Goal: Book appointment/travel/reservation

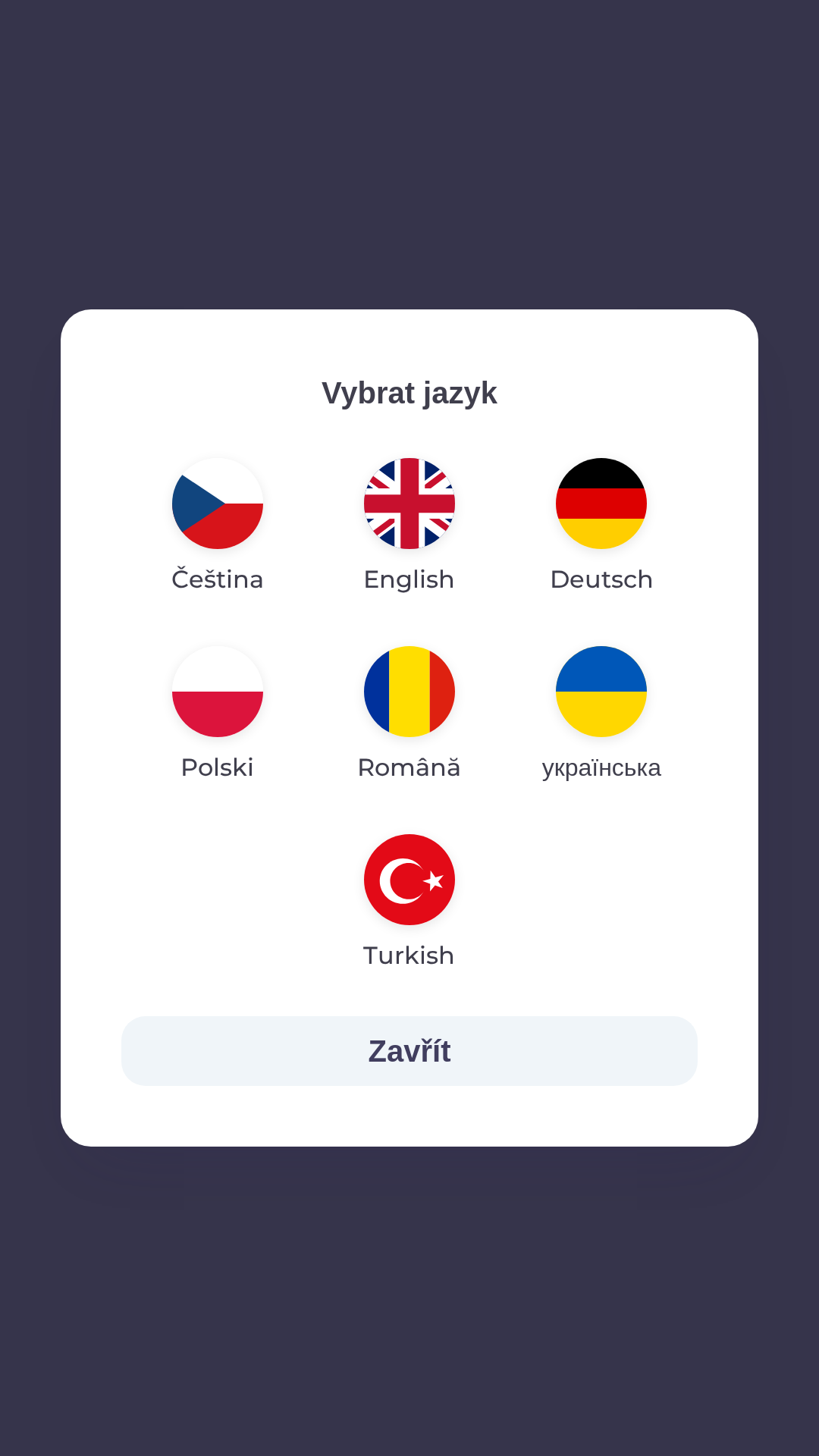
click at [413, 493] on img "button" at bounding box center [410, 504] width 91 height 91
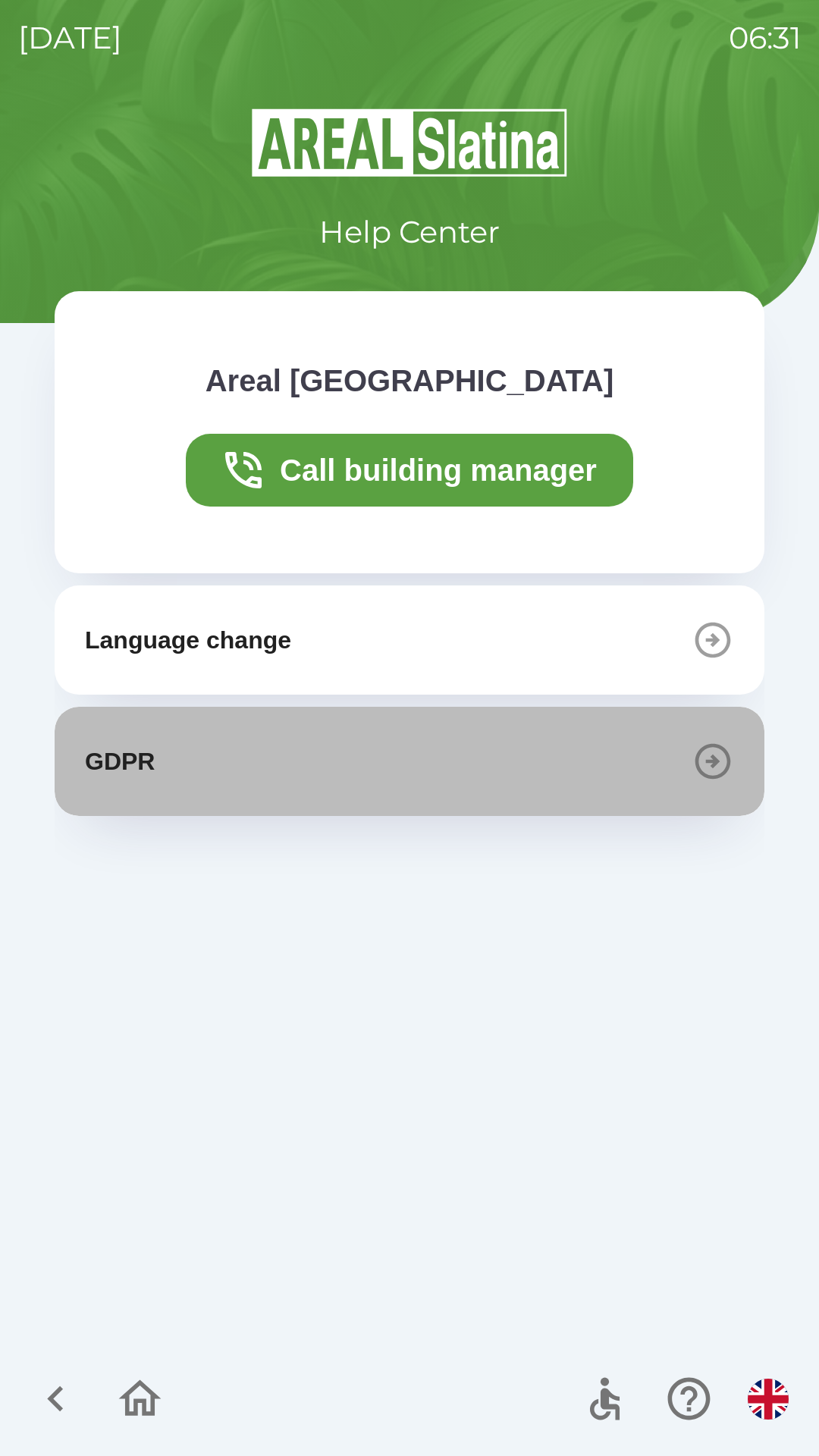
click at [710, 778] on icon "button" at bounding box center [712, 761] width 35 height 35
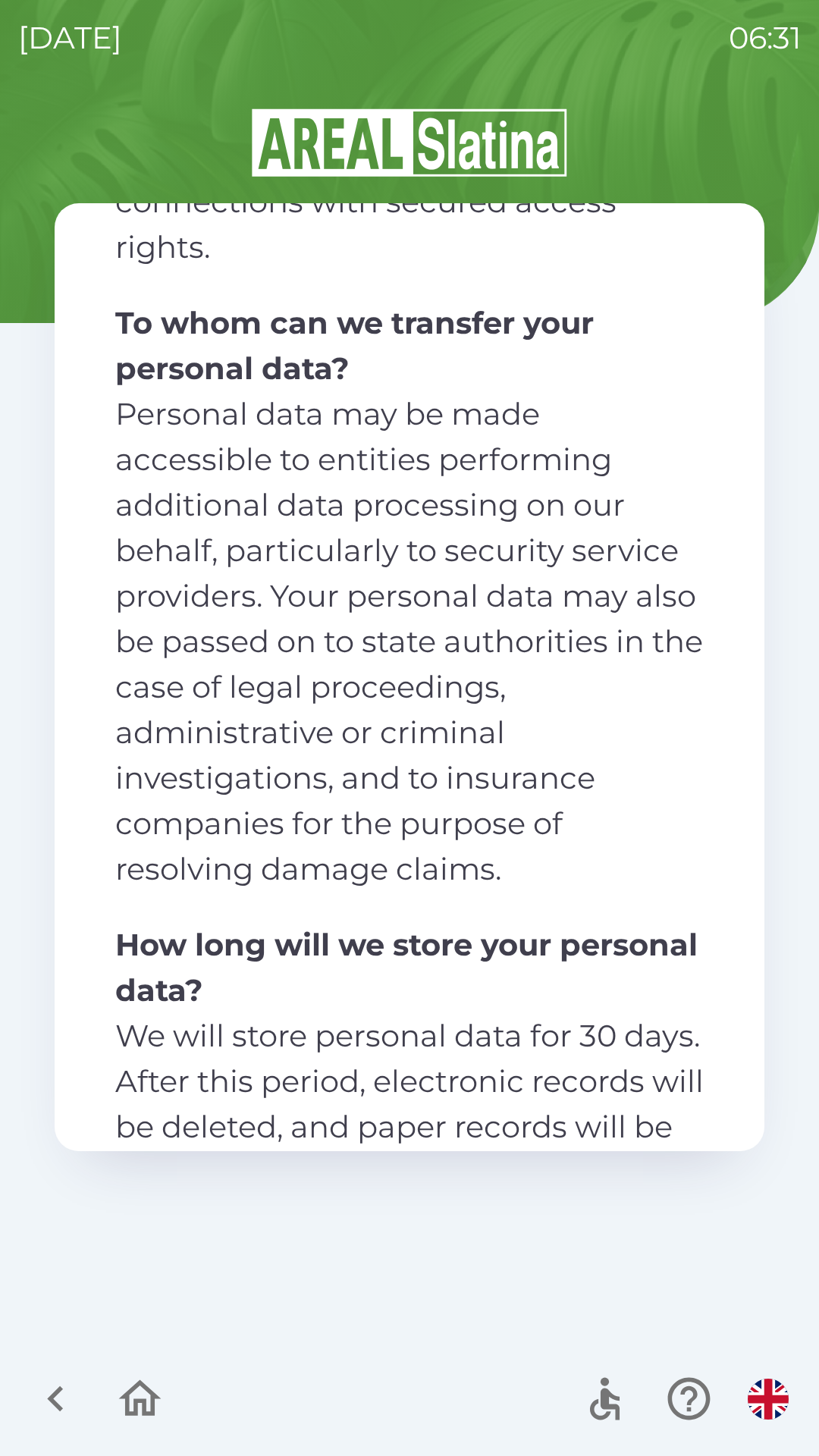
scroll to position [2975, 0]
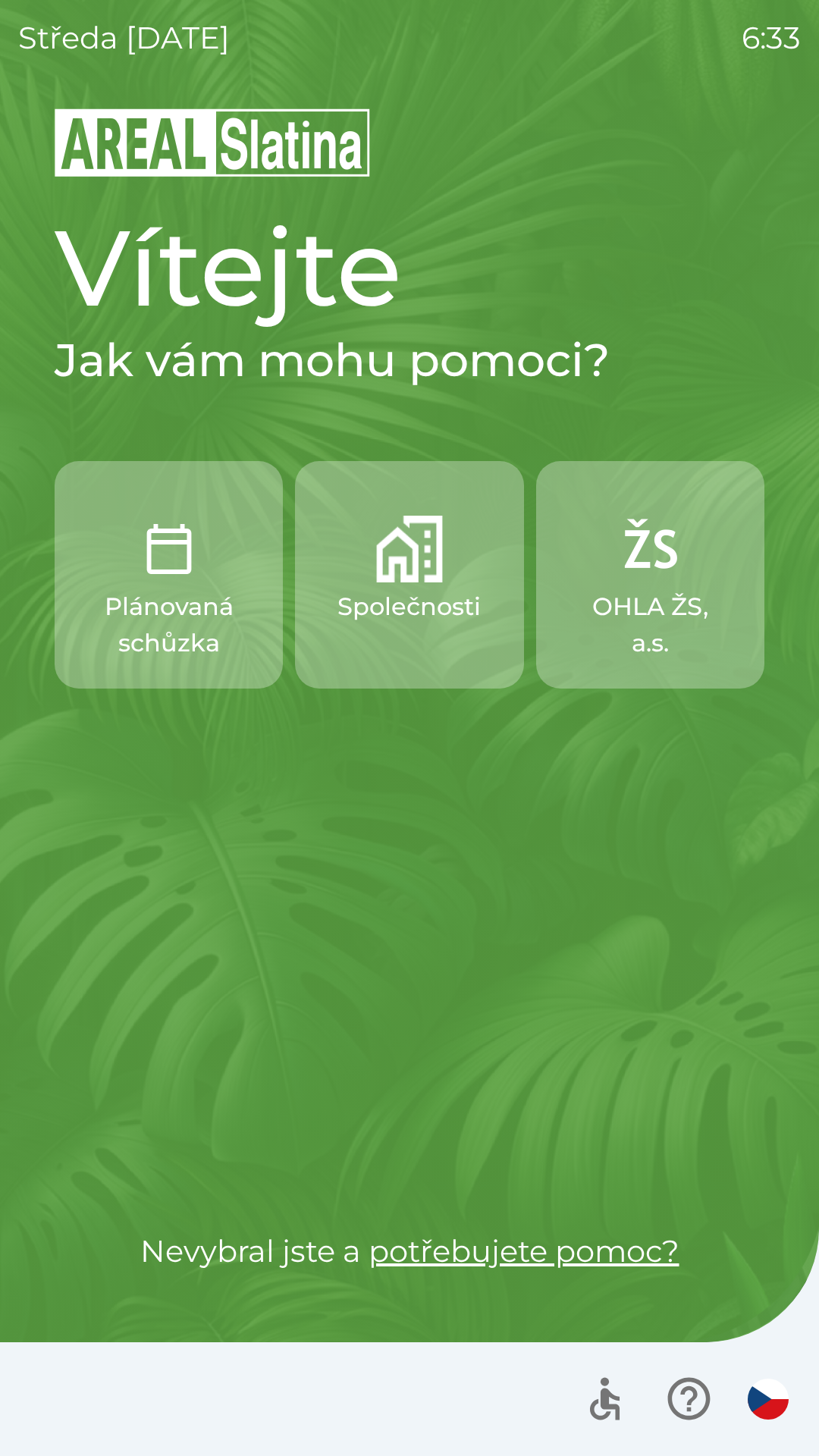
click at [181, 575] on img "button" at bounding box center [169, 549] width 67 height 67
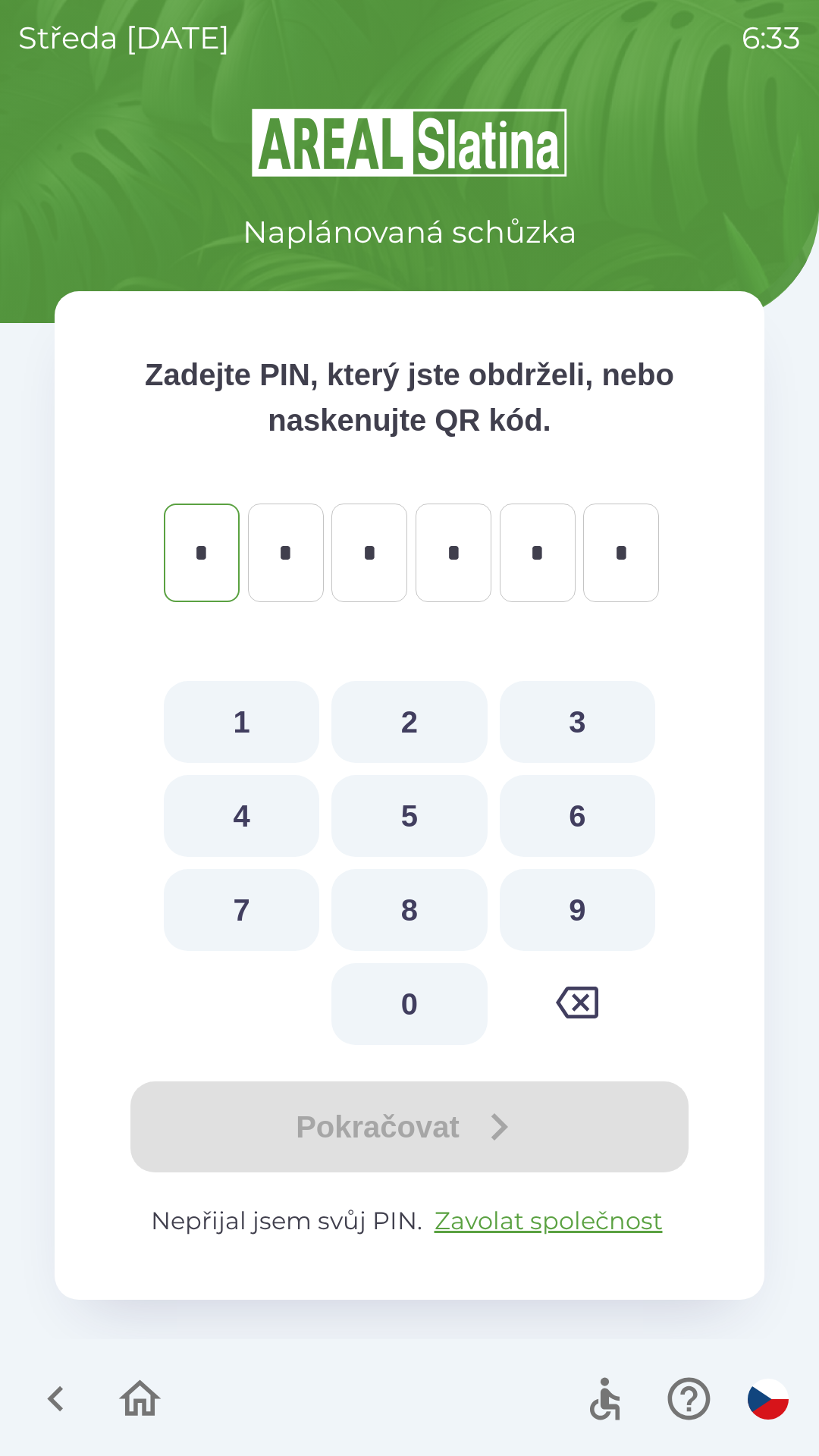
click at [63, 1408] on icon "button" at bounding box center [55, 1398] width 50 height 50
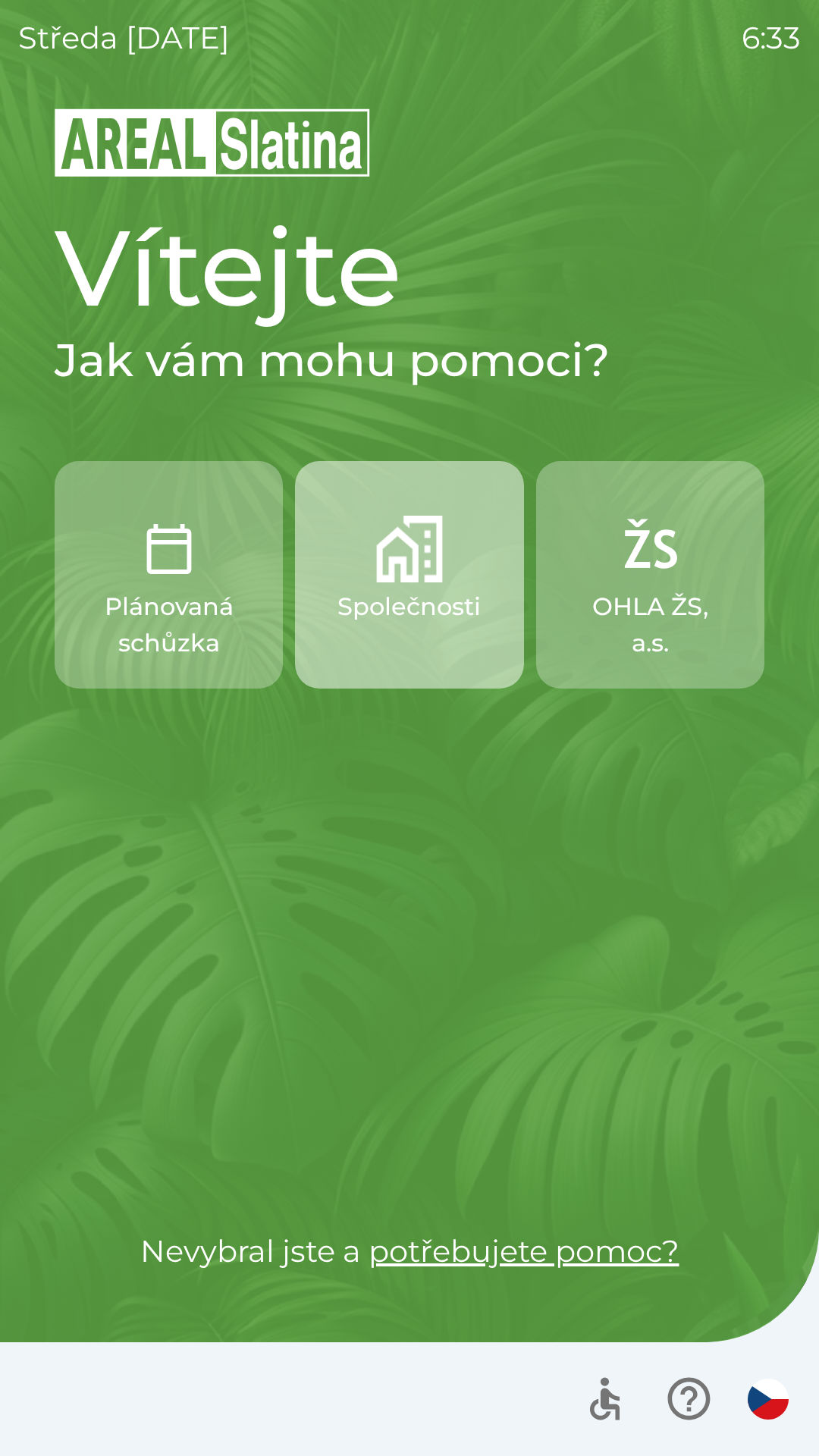
click at [424, 595] on p "Společnosti" at bounding box center [409, 607] width 144 height 36
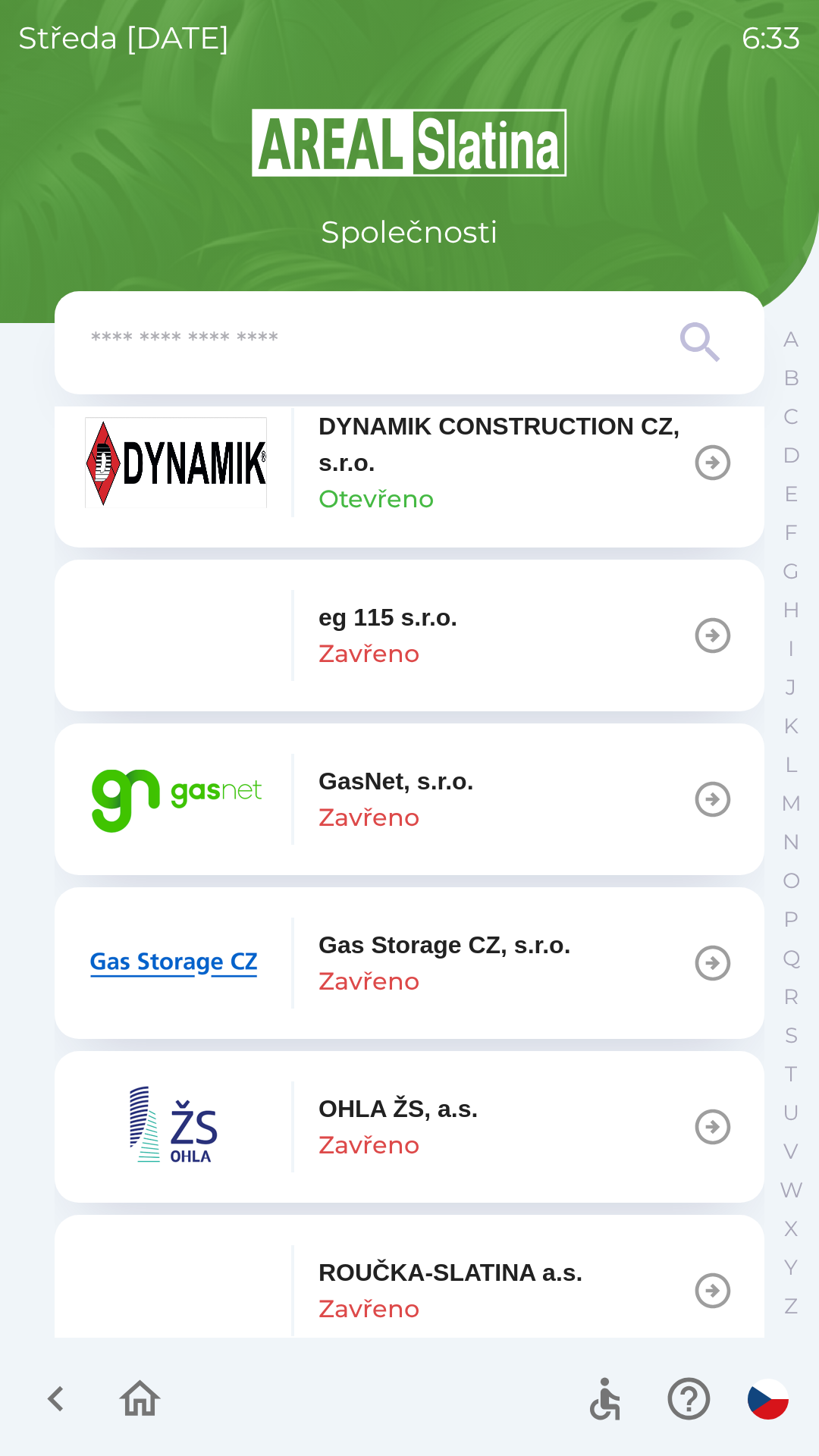
scroll to position [868, 0]
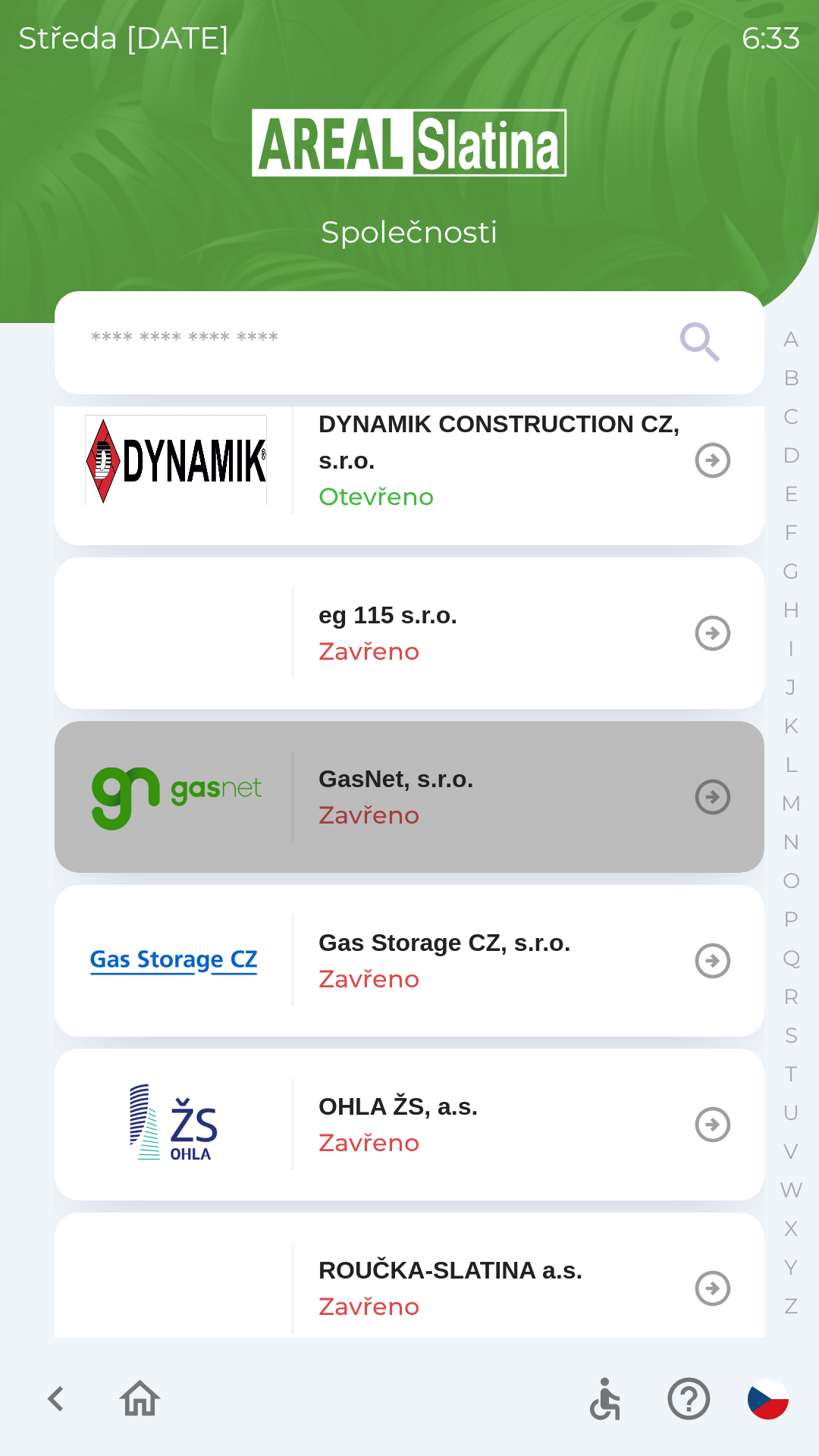
click at [412, 791] on p "GasNet, s.r.o." at bounding box center [396, 779] width 155 height 36
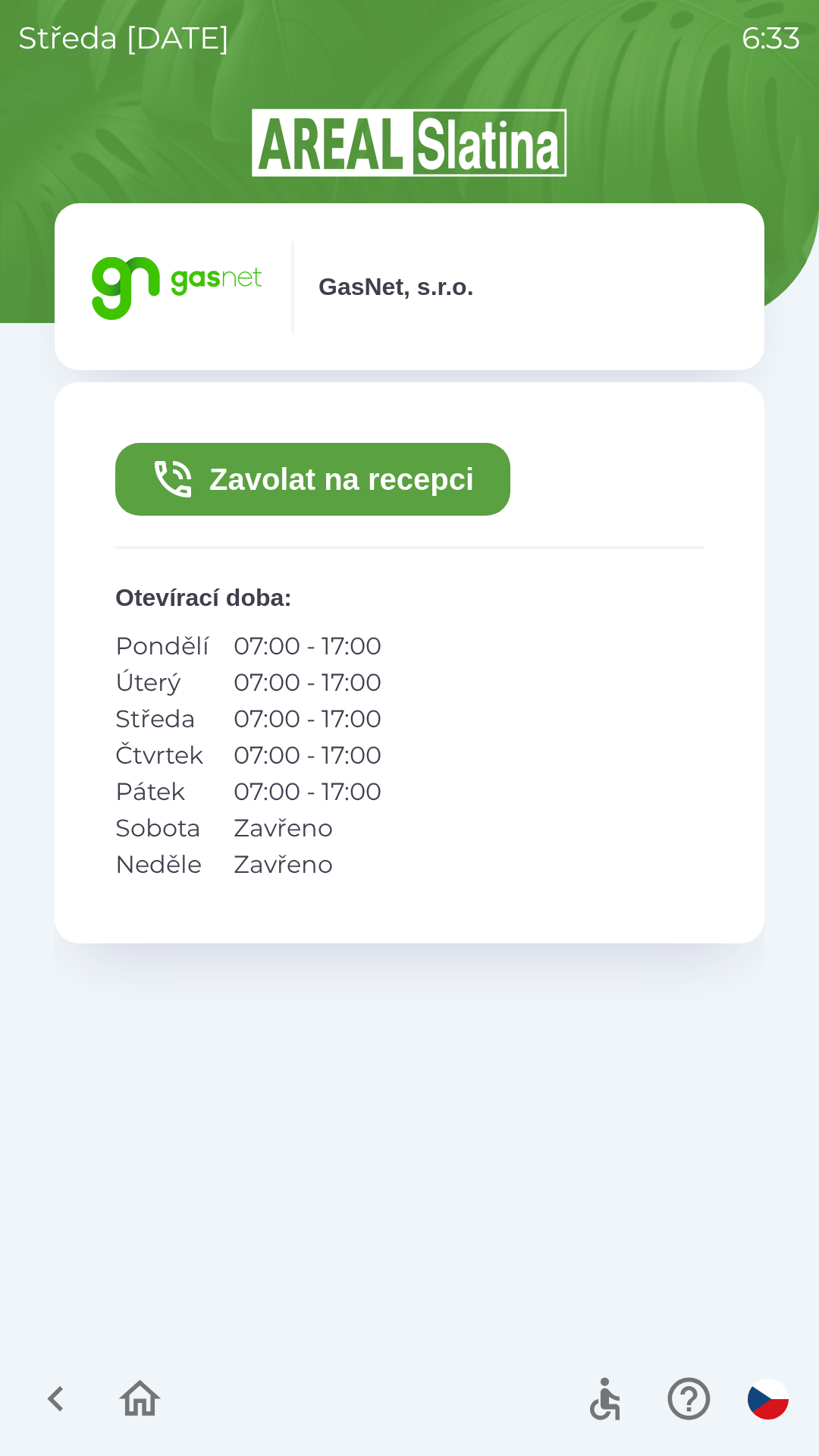
click at [322, 492] on button "Zavolat na recepci" at bounding box center [312, 479] width 395 height 73
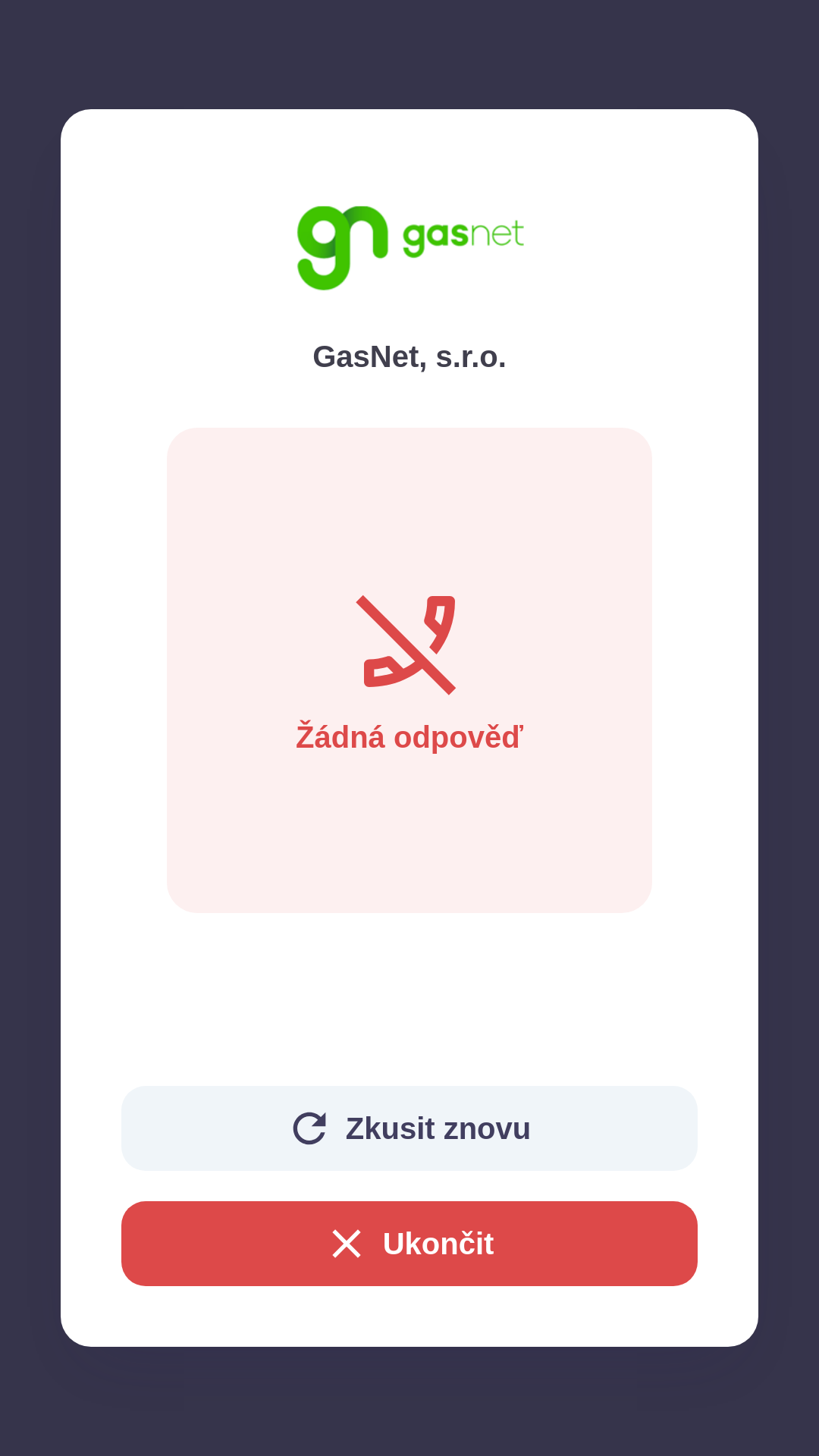
click at [417, 1120] on button "Zkusit znovu" at bounding box center [410, 1128] width 576 height 85
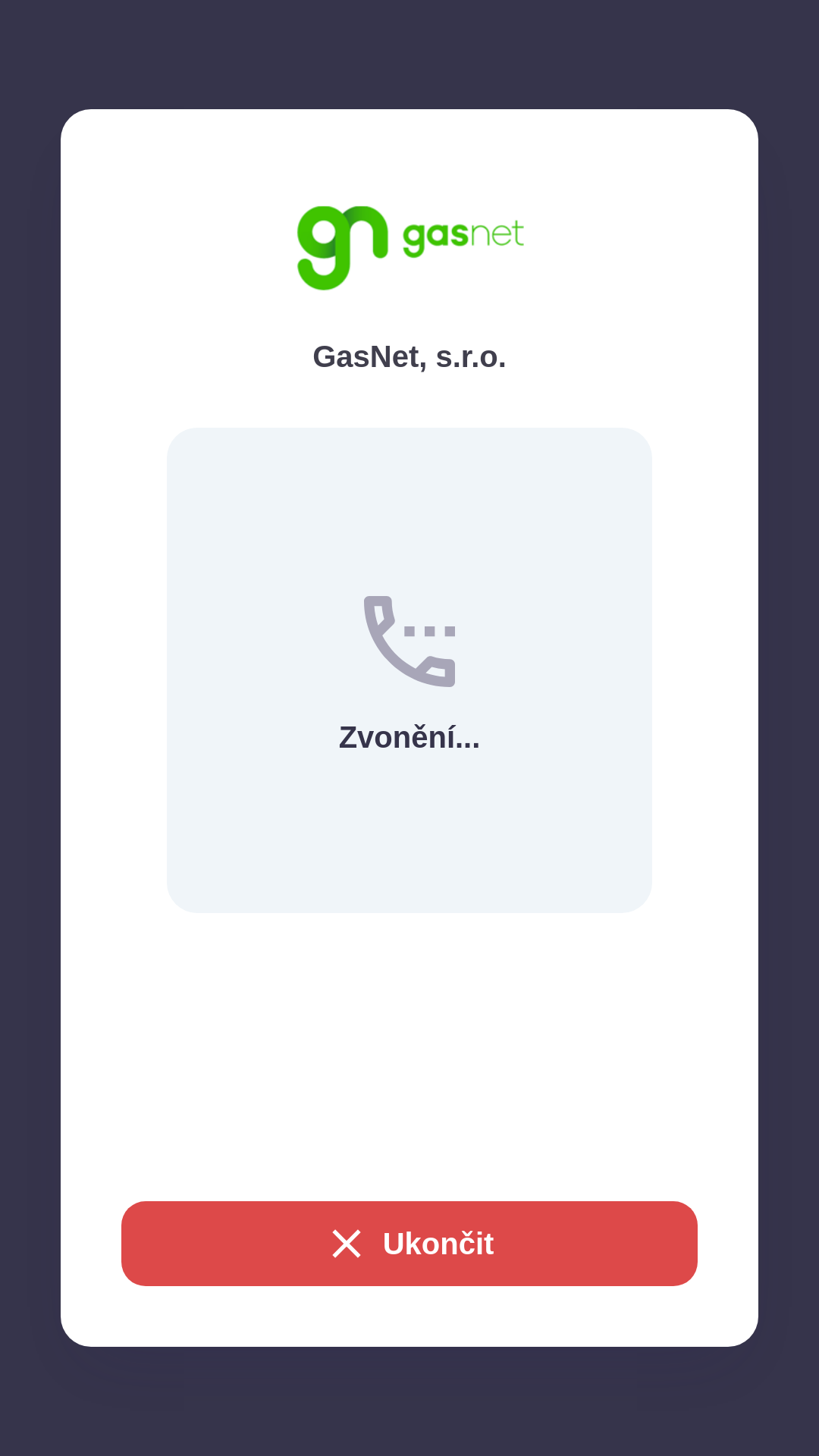
click at [368, 1258] on button "Ukončit" at bounding box center [410, 1243] width 576 height 85
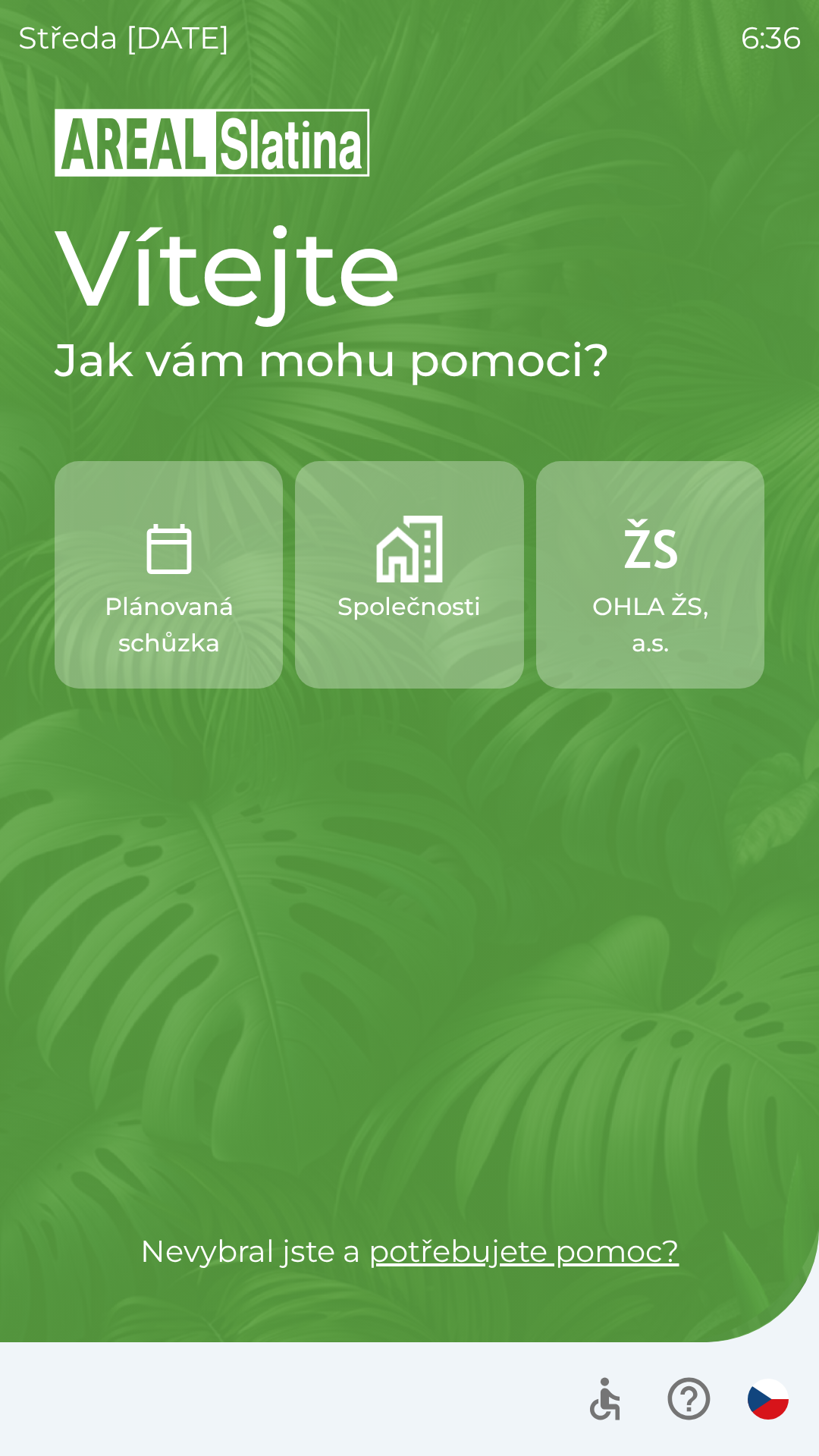
click at [389, 571] on img "button" at bounding box center [409, 549] width 67 height 67
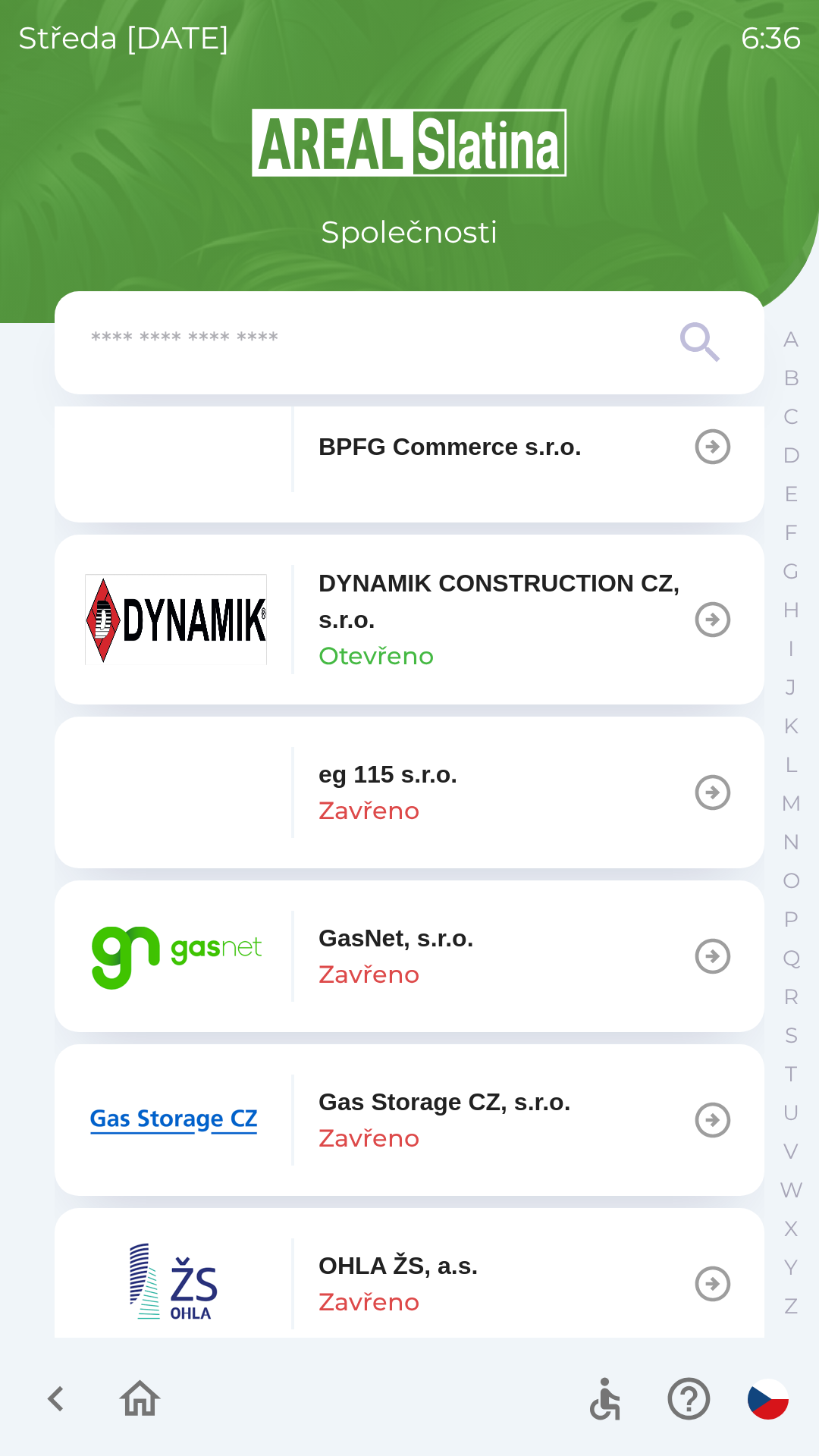
scroll to position [713, 0]
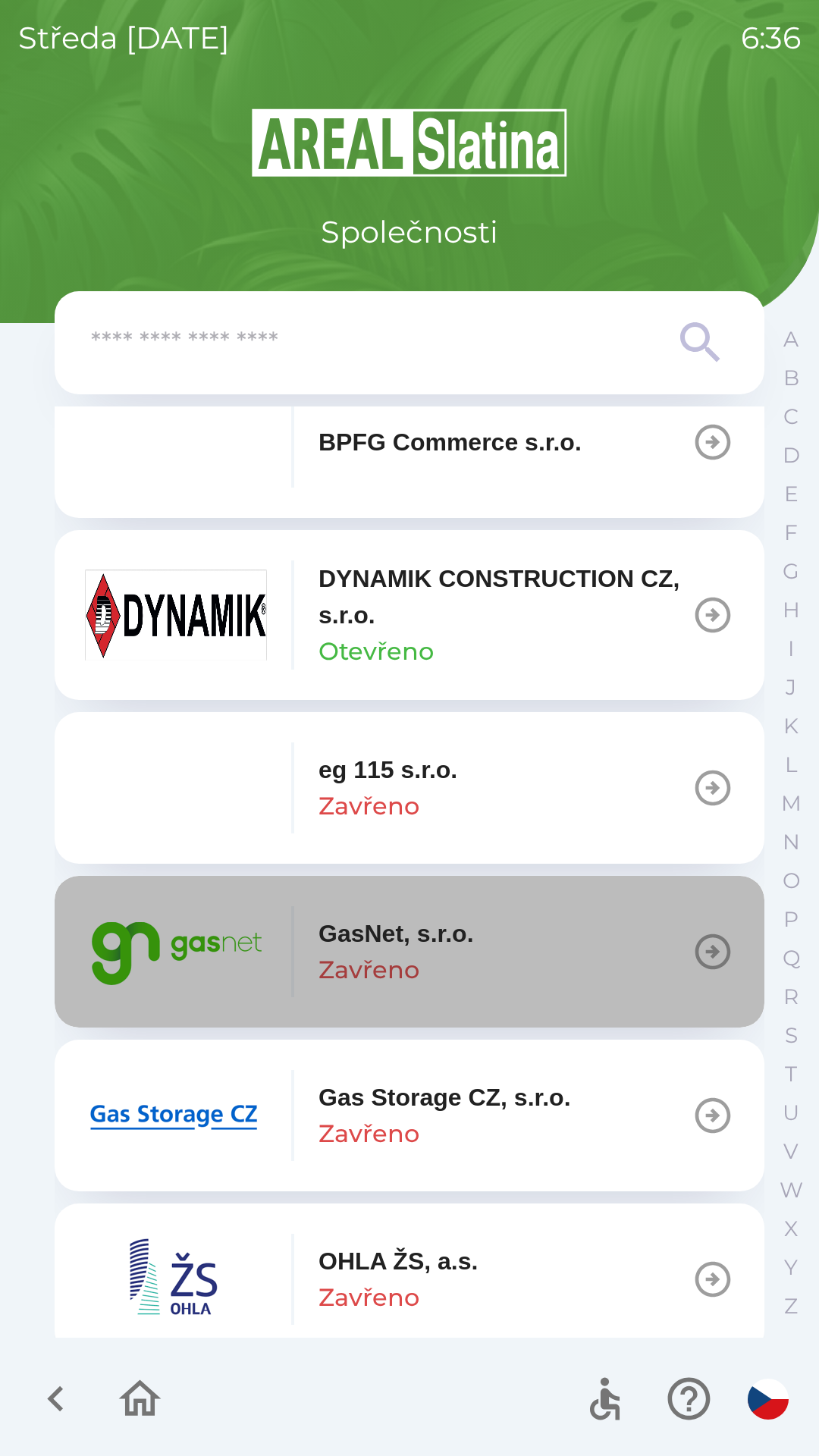
click at [436, 957] on div "GasNet, s.r.o. Zavřeno" at bounding box center [396, 951] width 155 height 73
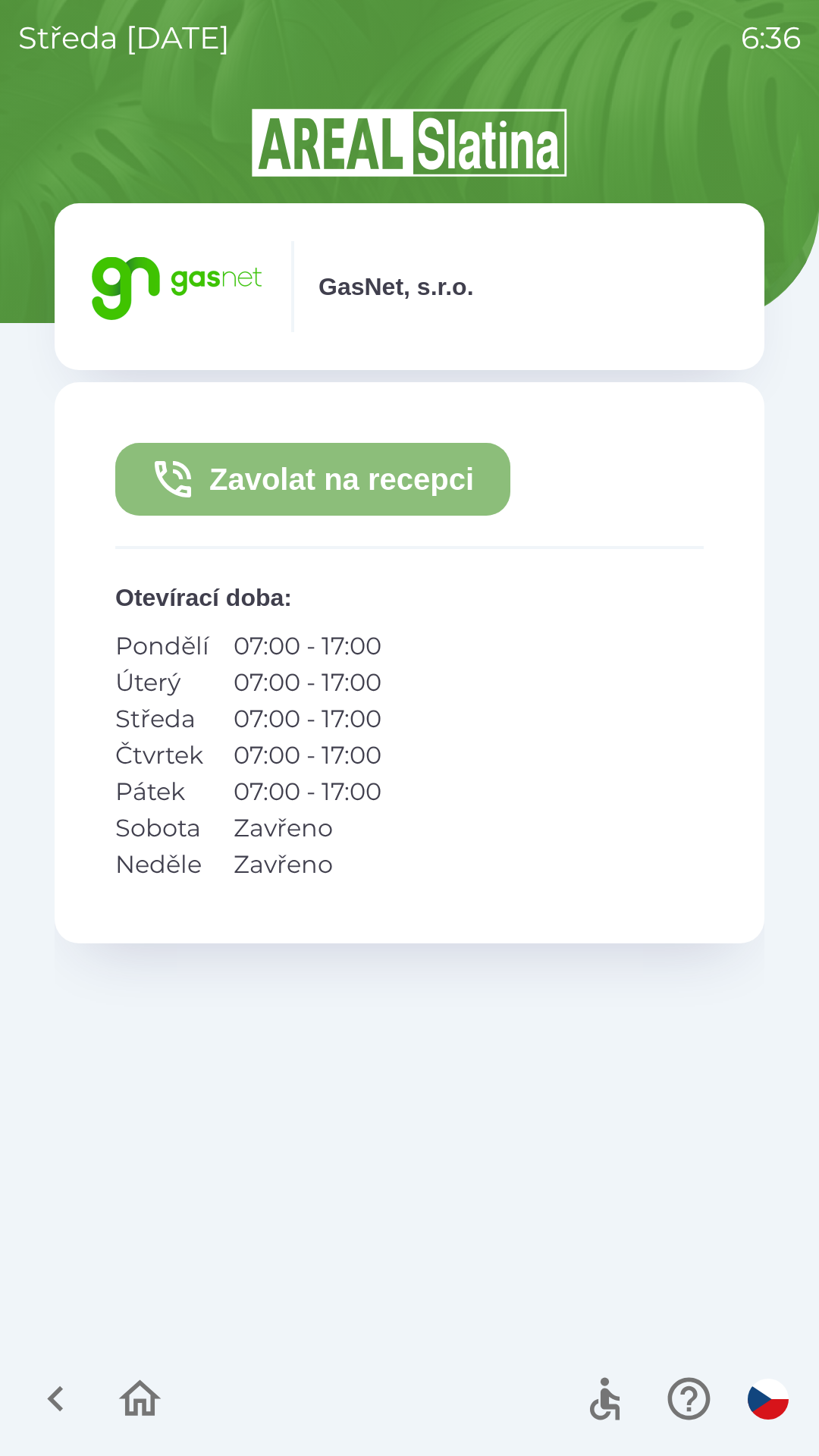
click at [365, 476] on button "Zavolat na recepci" at bounding box center [312, 479] width 395 height 73
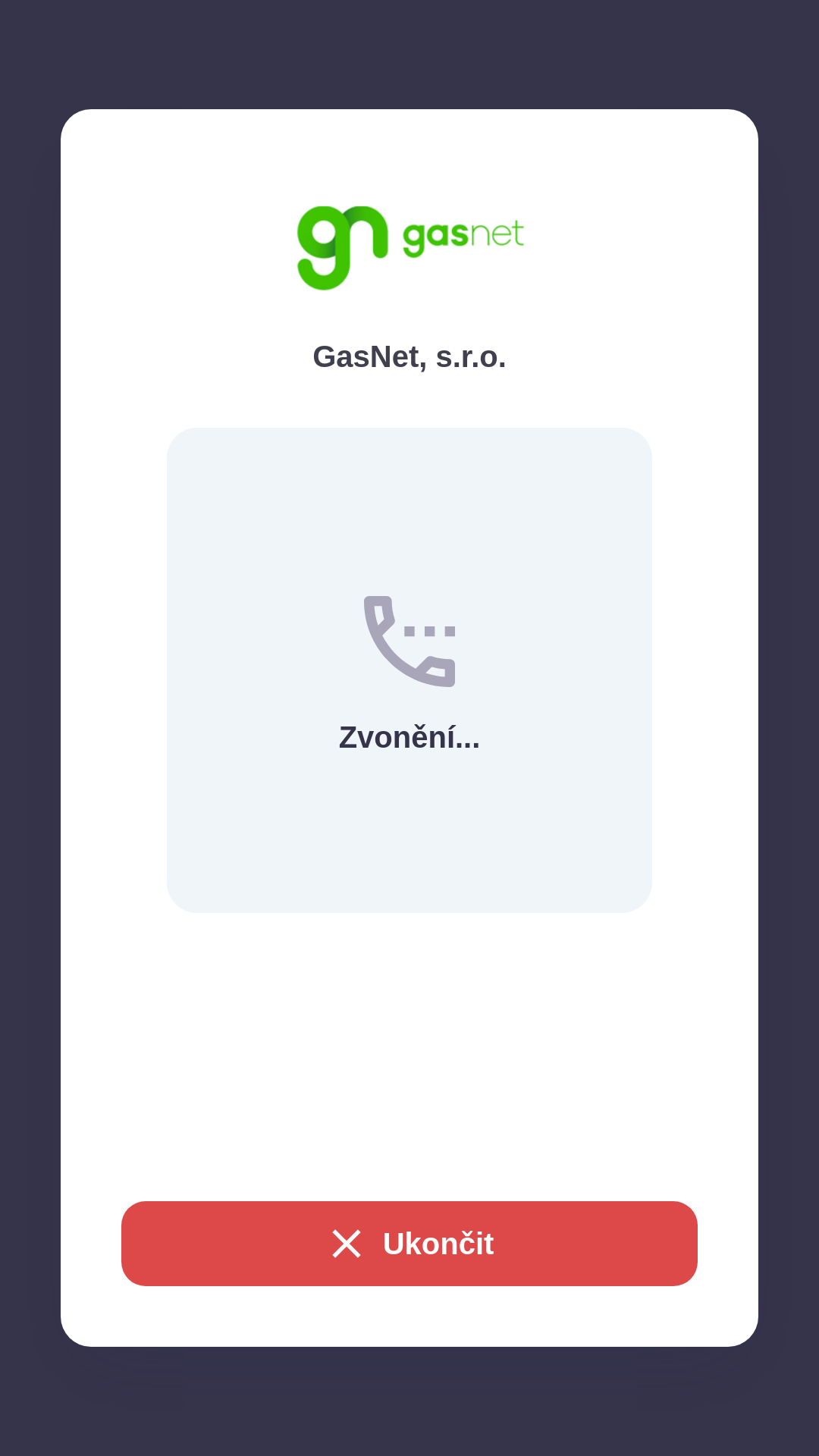
click at [440, 1253] on button "Ukončit" at bounding box center [410, 1243] width 576 height 85
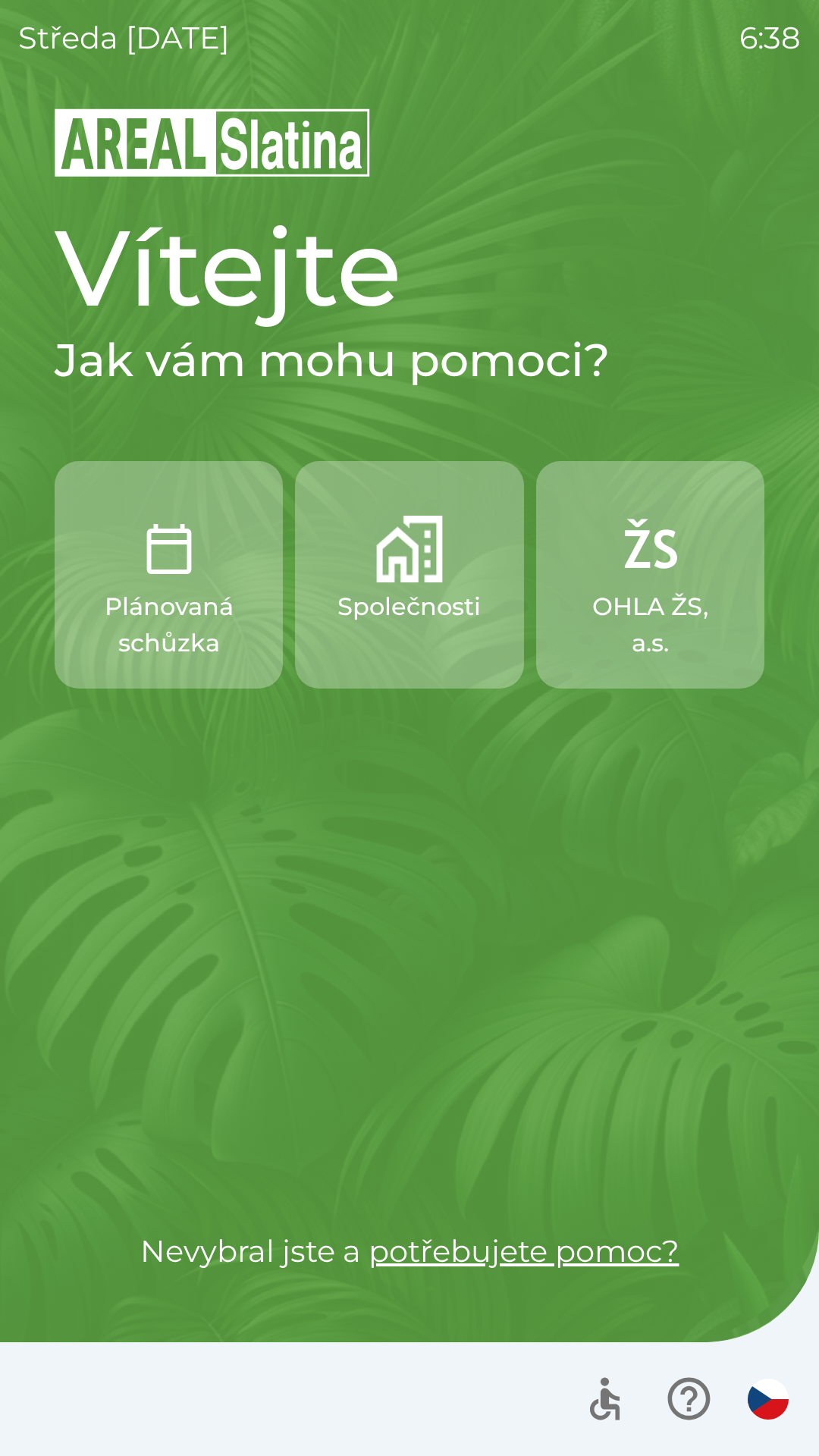
click at [416, 554] on img "button" at bounding box center [409, 549] width 67 height 67
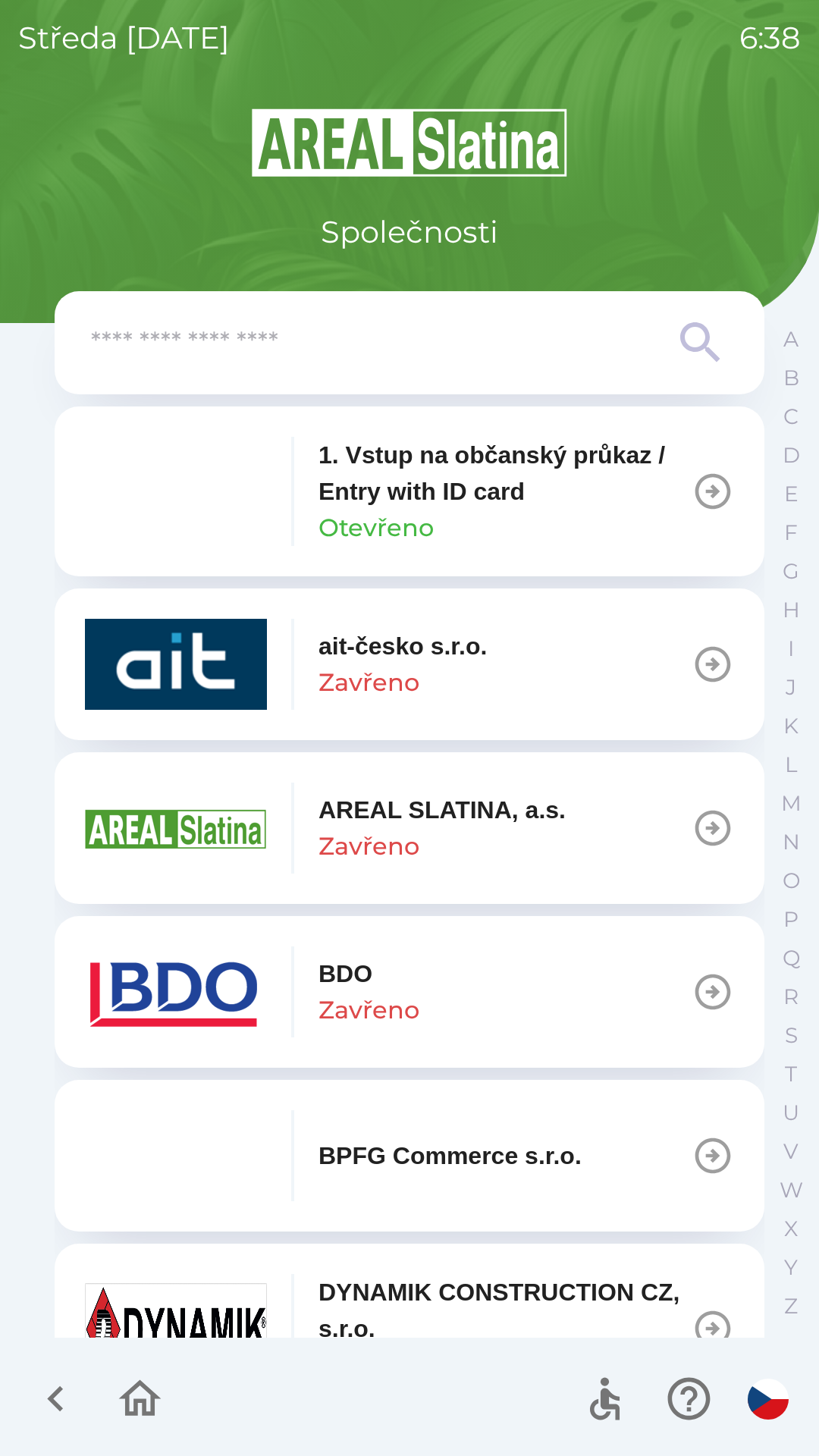
click at [693, 492] on icon "button" at bounding box center [712, 491] width 43 height 43
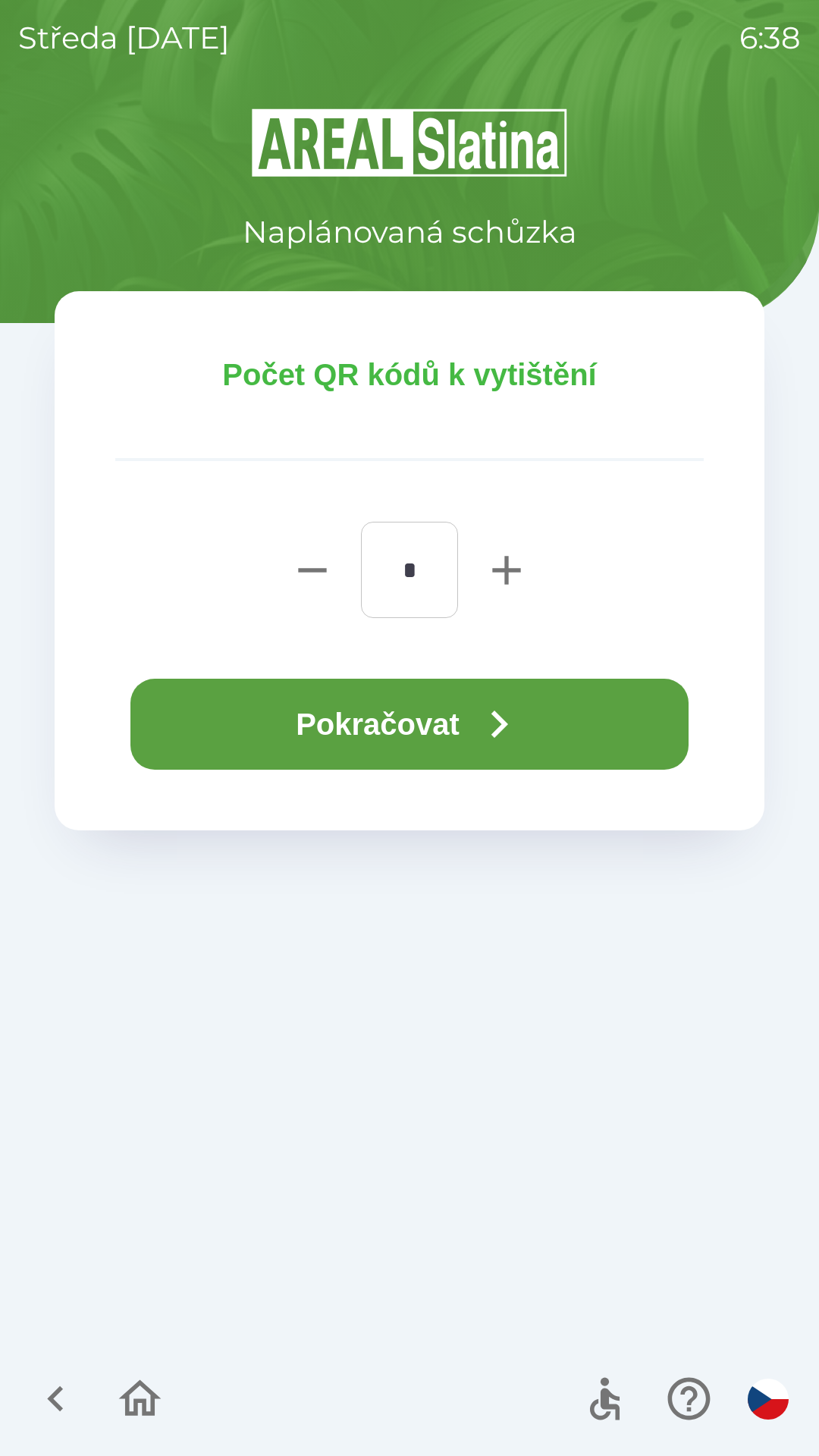
click at [507, 732] on icon "button" at bounding box center [498, 724] width 54 height 54
